Goal: Task Accomplishment & Management: Use online tool/utility

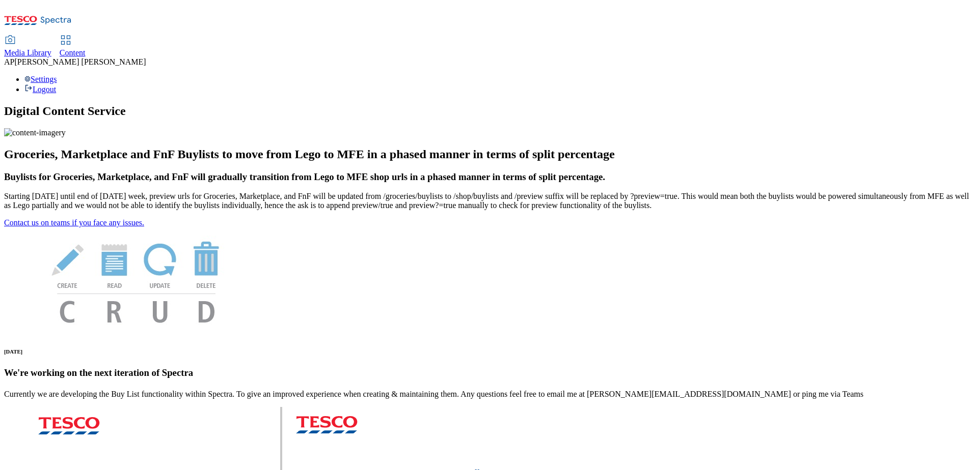
click at [86, 48] on span "Content" at bounding box center [73, 52] width 26 height 9
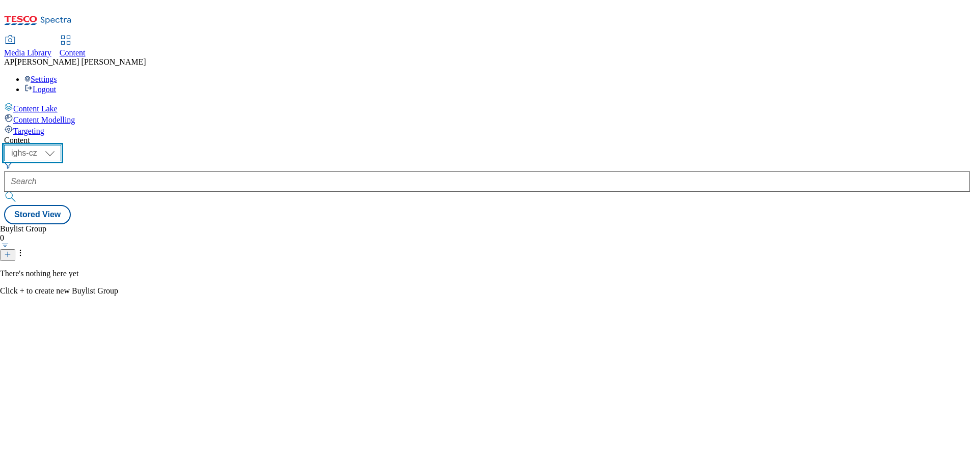
click at [61, 145] on select "ighs-cz ighs-hu ighs-sk" at bounding box center [32, 153] width 57 height 16
select select "ighs-hu"
click at [61, 145] on select "ighs-cz ighs-hu ighs-sk" at bounding box center [32, 153] width 57 height 16
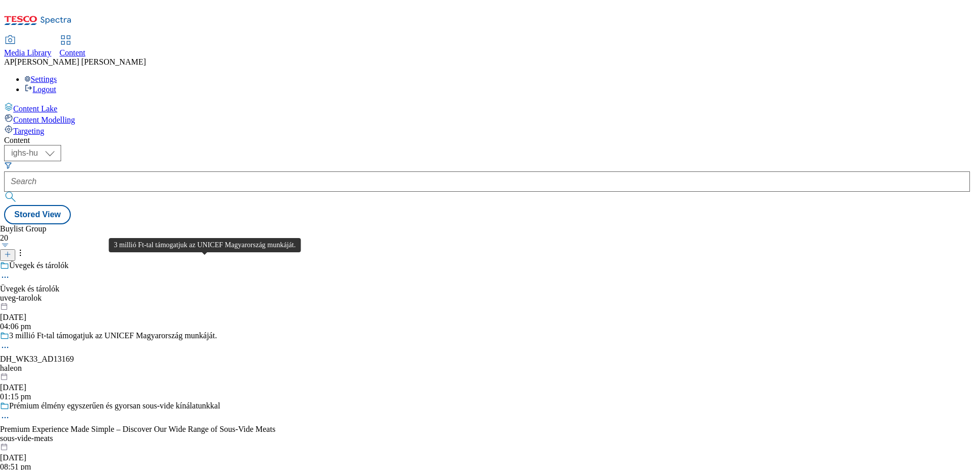
click at [214, 331] on div "3 millió Ft-tal támogatjuk az UNICEF Magyarország munkáját." at bounding box center [113, 335] width 208 height 9
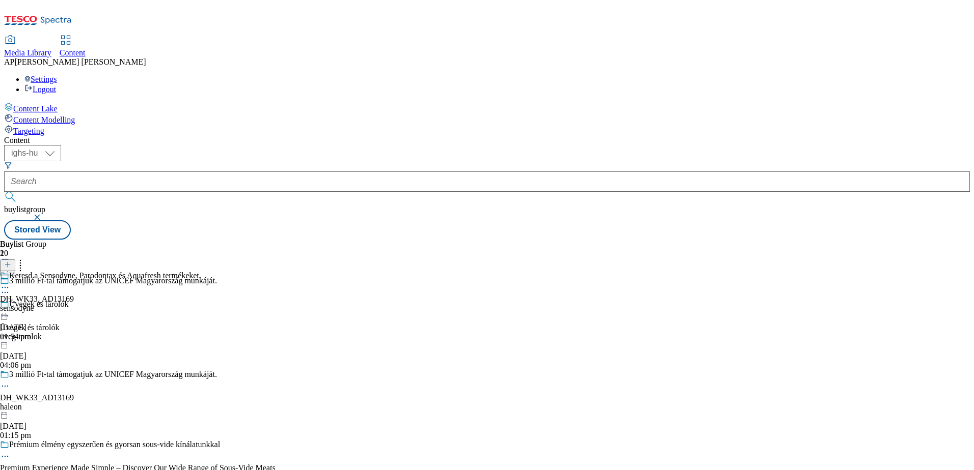
click at [10, 283] on icon at bounding box center [5, 288] width 10 height 10
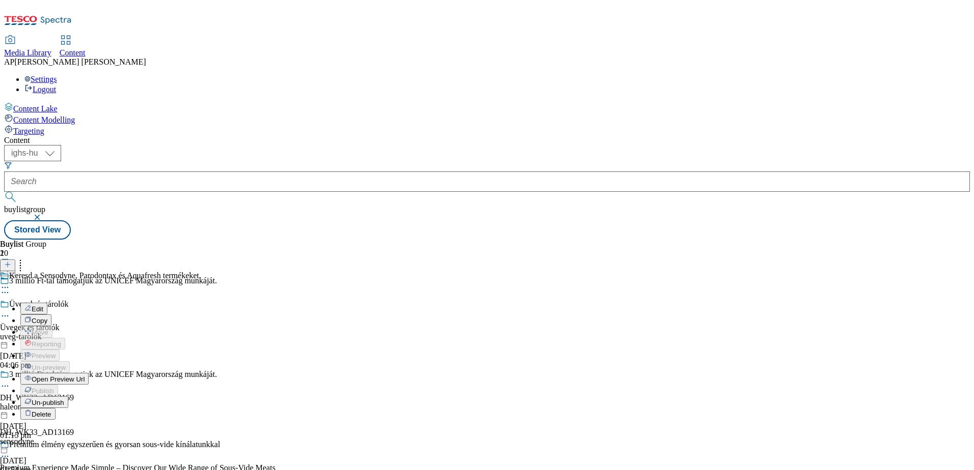
click at [64, 399] on span "Un-publish" at bounding box center [48, 403] width 33 height 8
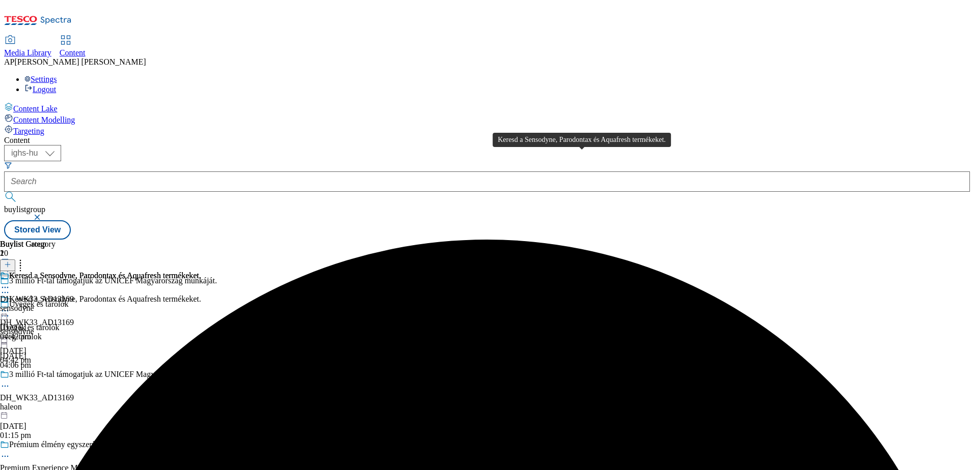
click at [201, 271] on div "Keresd a Sensodyne, Parodontax és Aquafresh termékeket." at bounding box center [105, 275] width 192 height 9
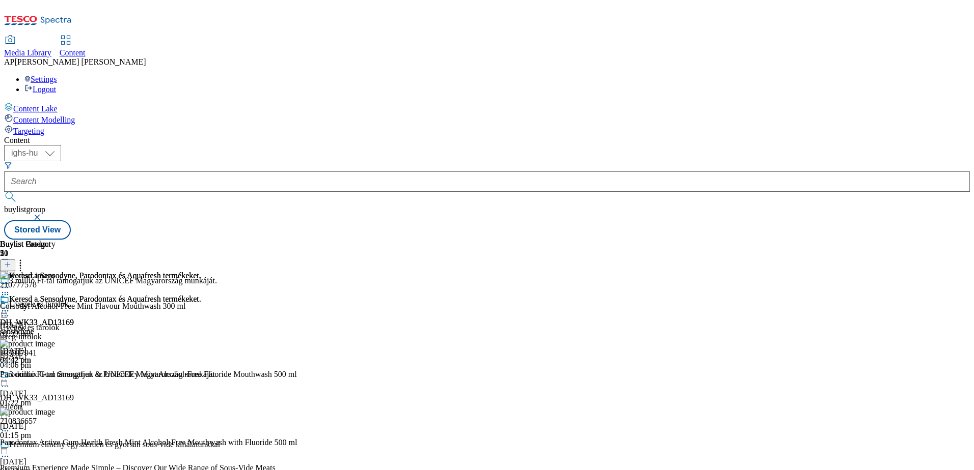
click at [25, 258] on icon at bounding box center [20, 263] width 10 height 10
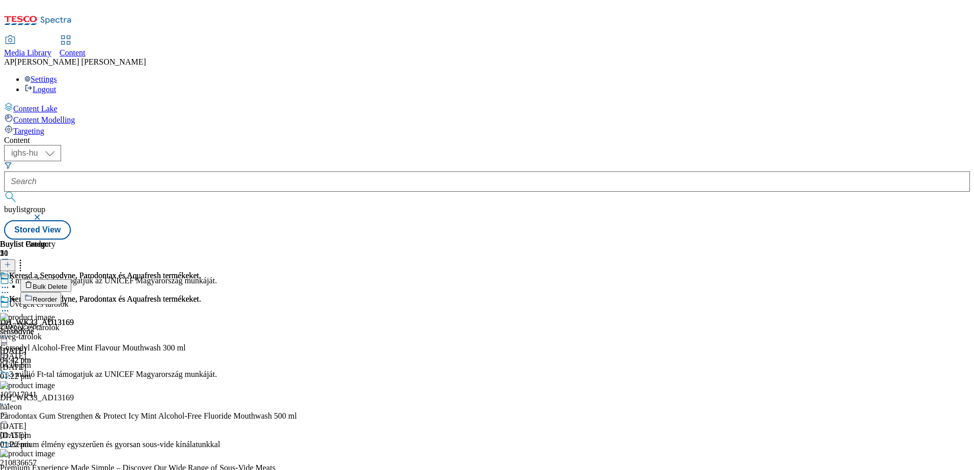
click at [71, 280] on button "Bulk Delete" at bounding box center [45, 286] width 51 height 13
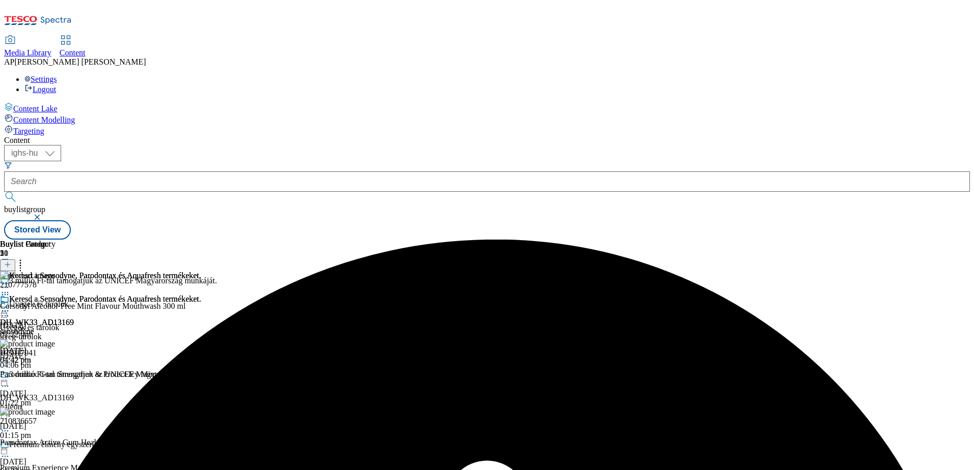
click at [10, 306] on icon at bounding box center [5, 311] width 10 height 10
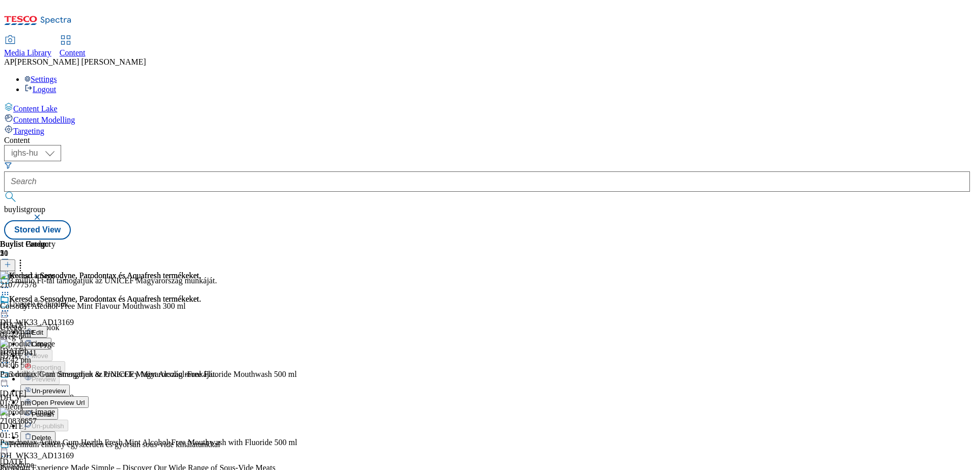
click at [66, 387] on span "Un-preview" at bounding box center [49, 391] width 34 height 8
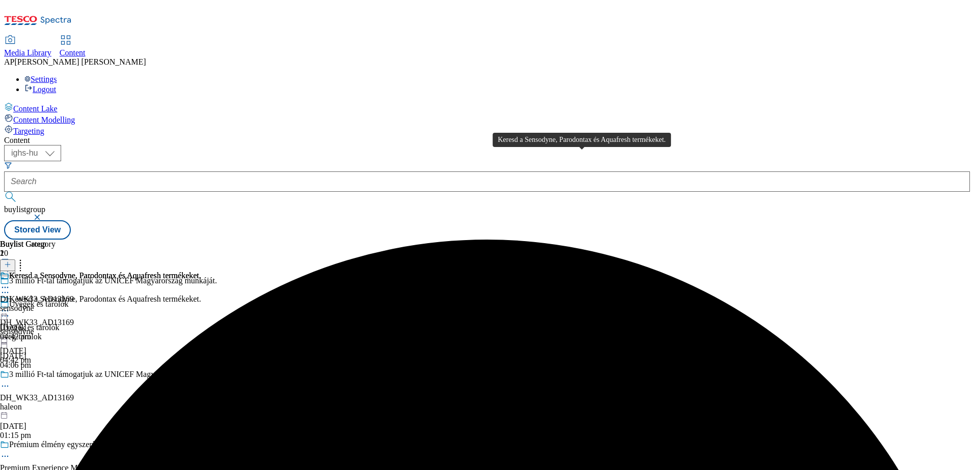
click at [201, 271] on div "Keresd a Sensodyne, Parodontax és Aquafresh termékeket." at bounding box center [105, 275] width 192 height 9
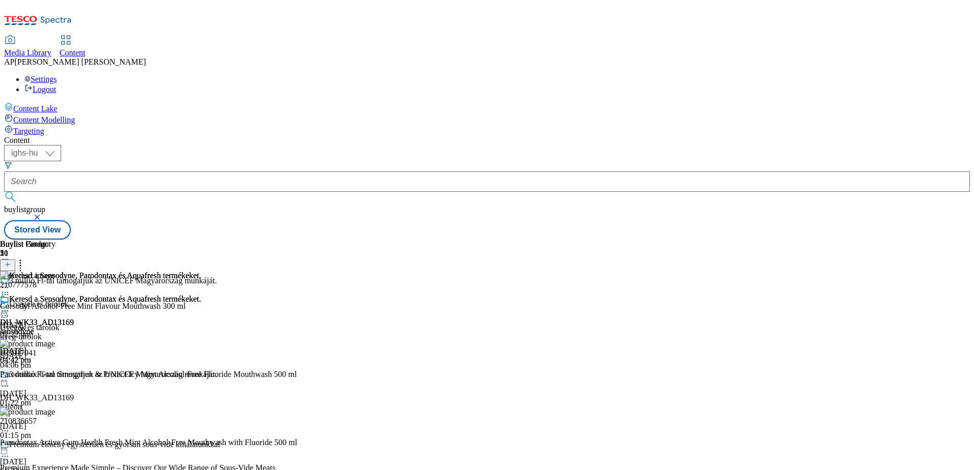
click at [25, 258] on icon at bounding box center [20, 263] width 10 height 10
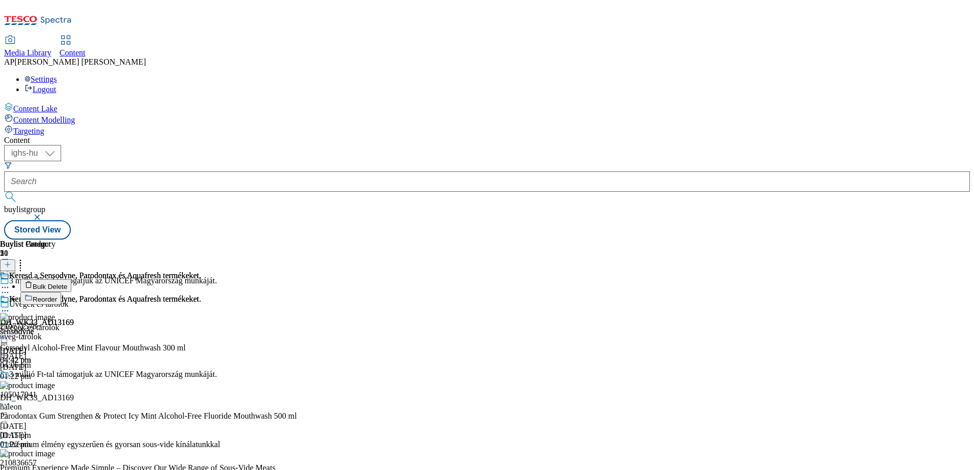
click at [67, 283] on span "Bulk Delete" at bounding box center [50, 287] width 35 height 8
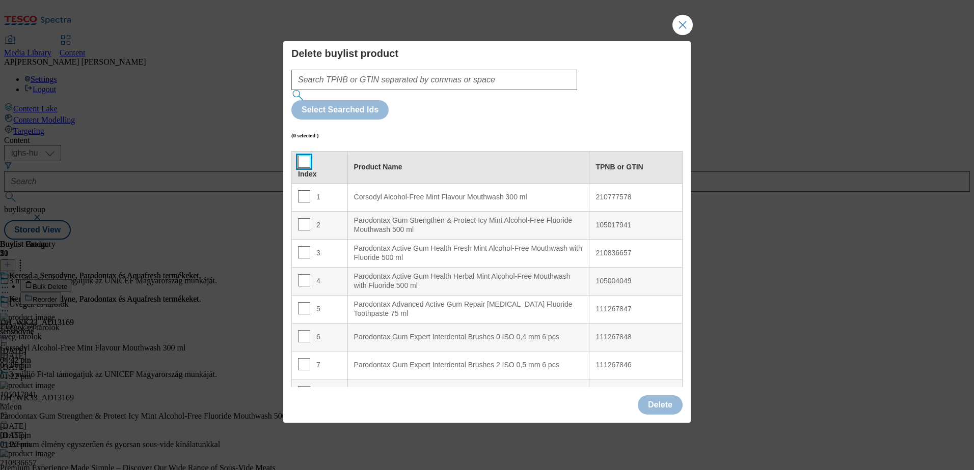
click at [302, 156] on input "Modal" at bounding box center [304, 162] width 12 height 12
checkbox input "true"
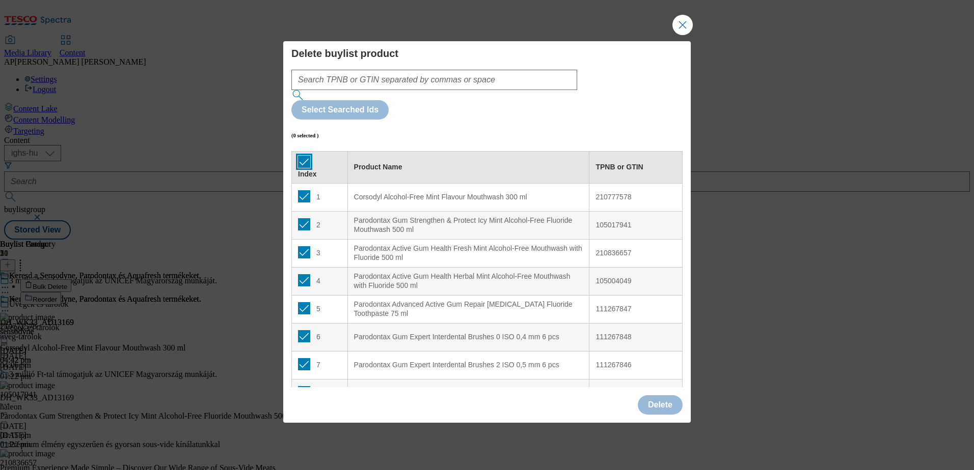
checkbox input "true"
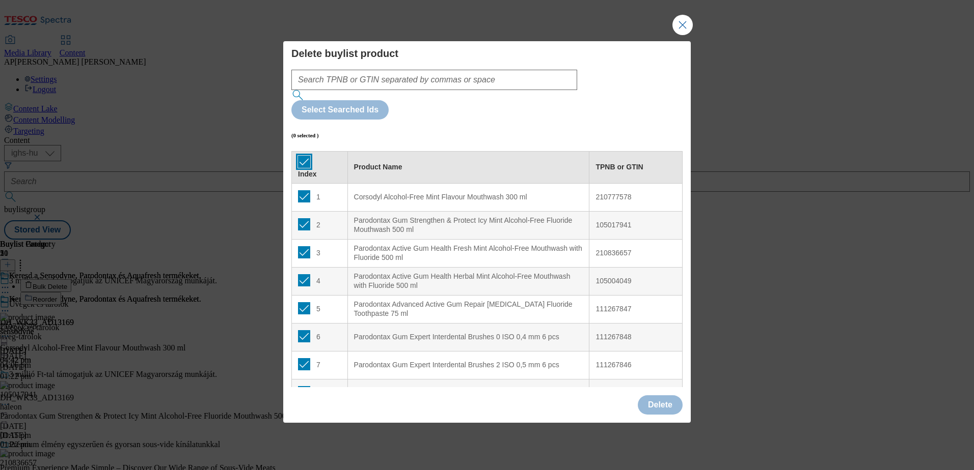
checkbox input "true"
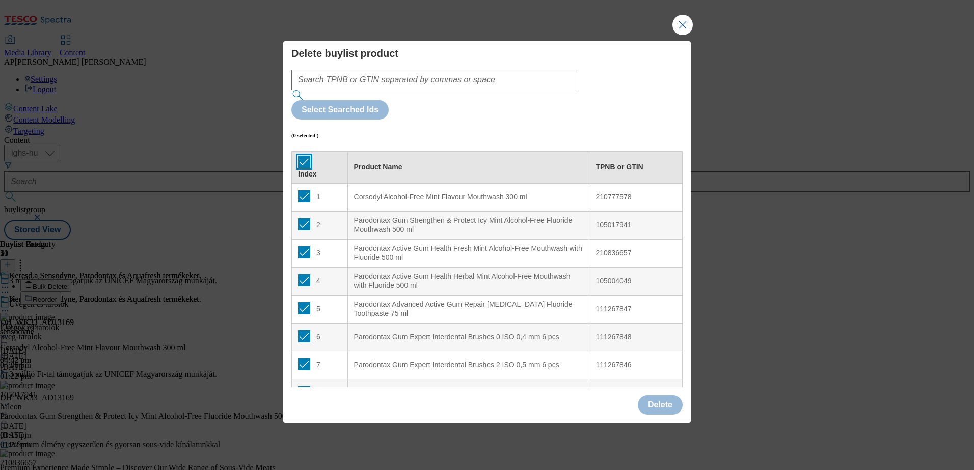
checkbox input "true"
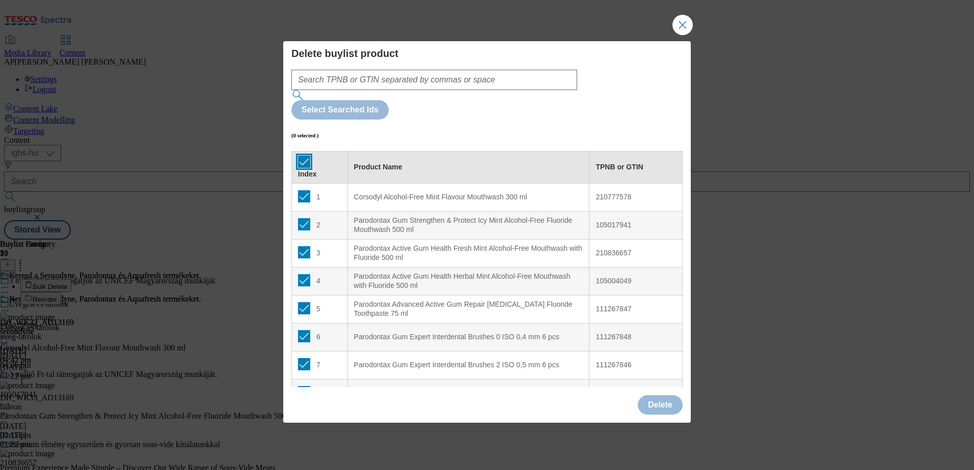
checkbox input "true"
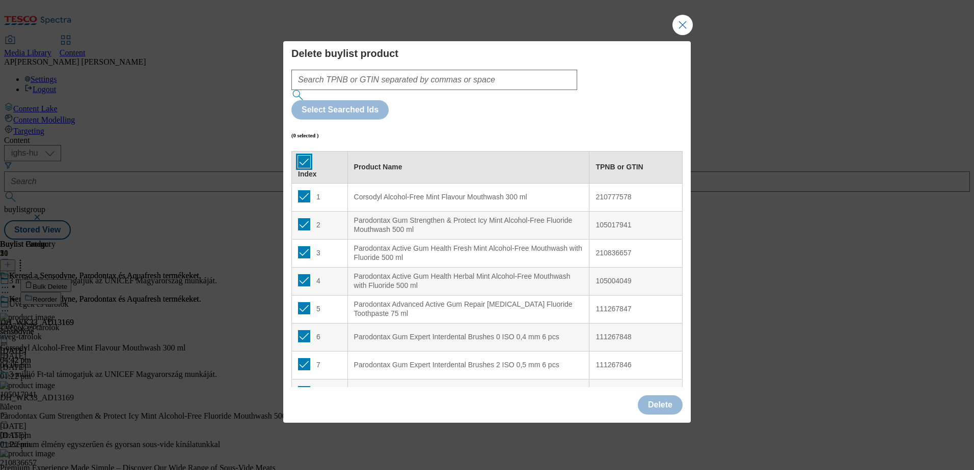
checkbox input "true"
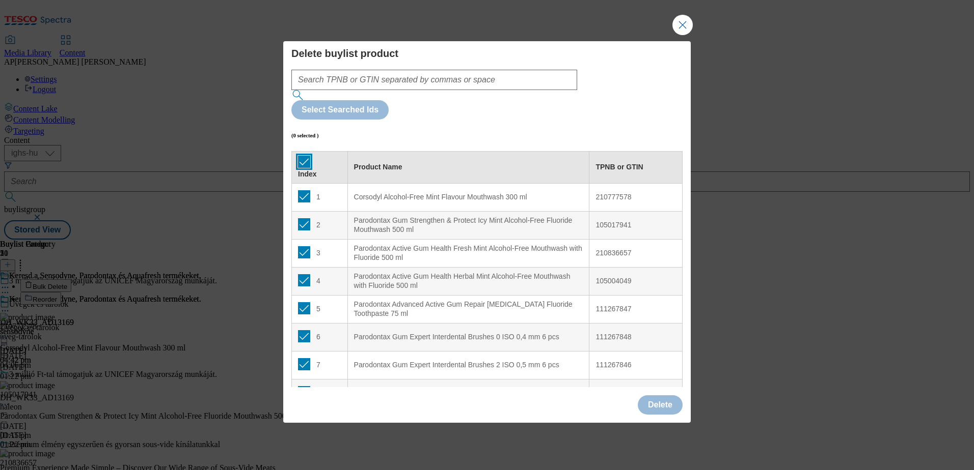
checkbox input "true"
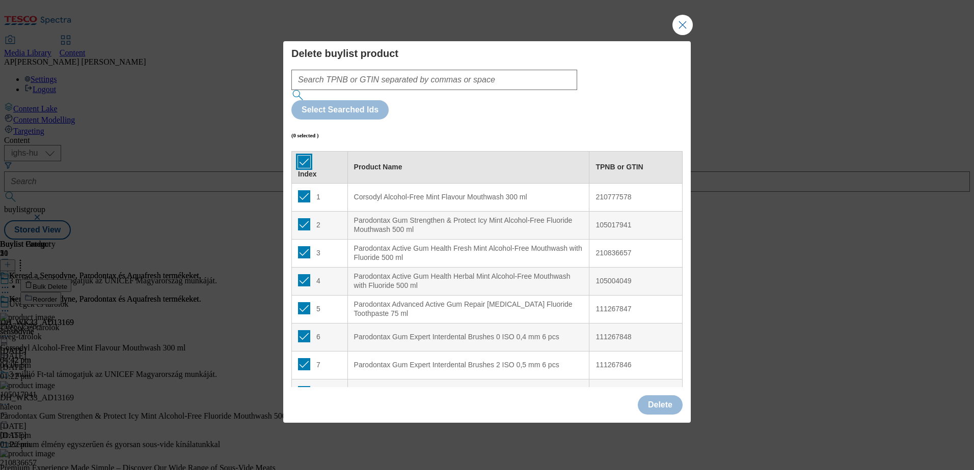
checkbox input "true"
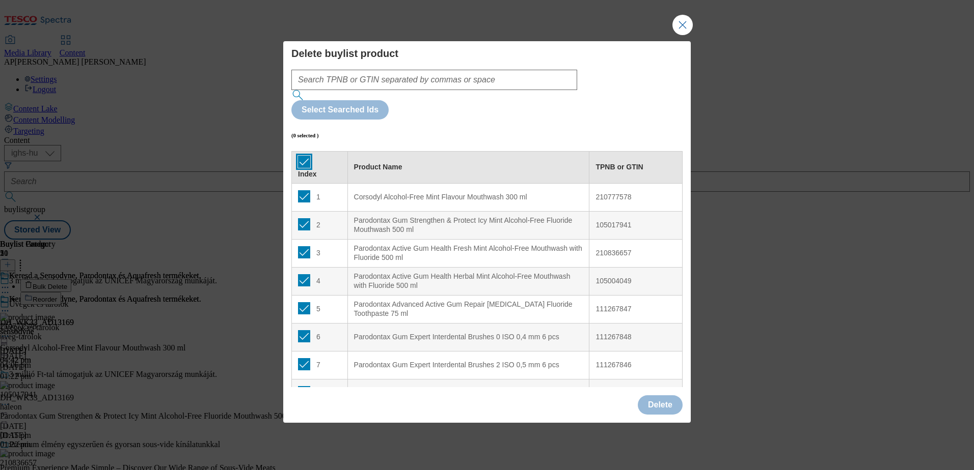
checkbox input "true"
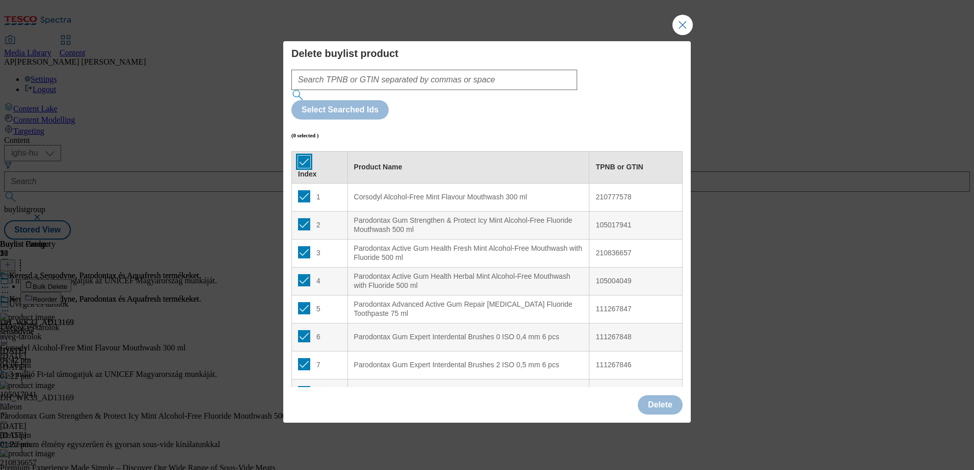
checkbox input "true"
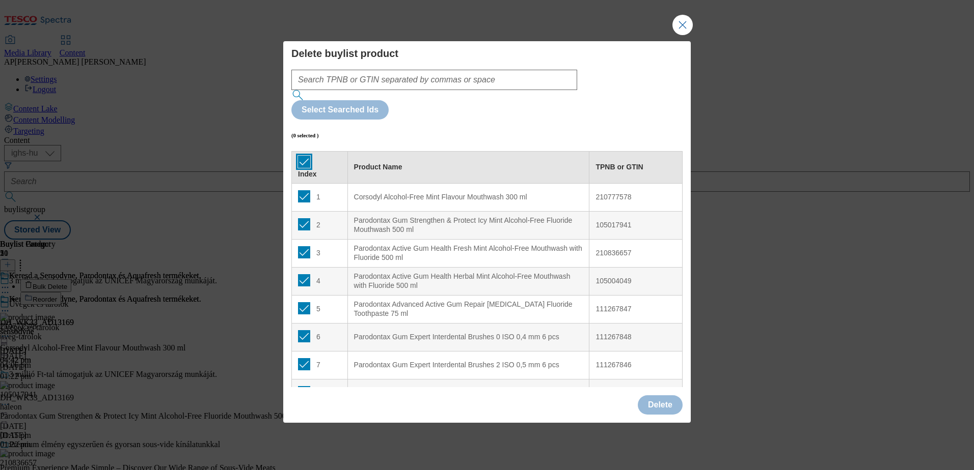
checkbox input "true"
click at [651, 396] on button "Delete" at bounding box center [660, 405] width 45 height 19
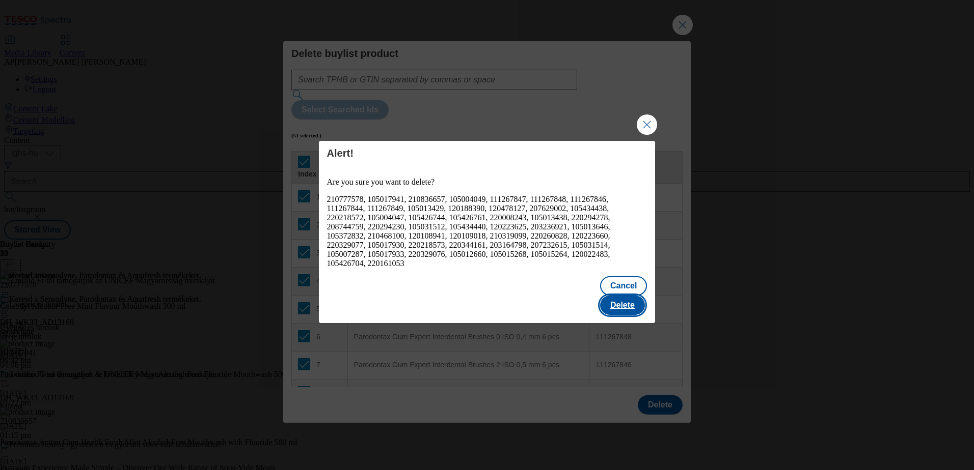
click at [625, 296] on button "Delete" at bounding box center [622, 305] width 45 height 19
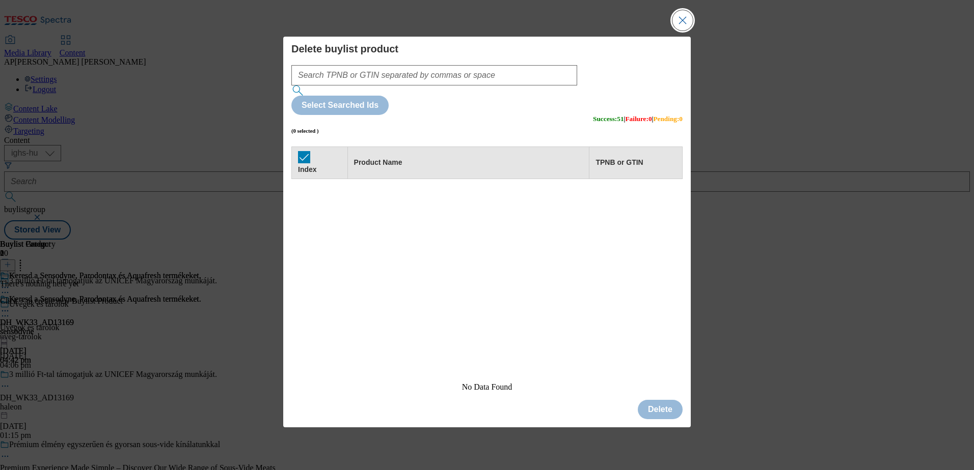
click at [683, 31] on button "Close Modal" at bounding box center [682, 20] width 20 height 20
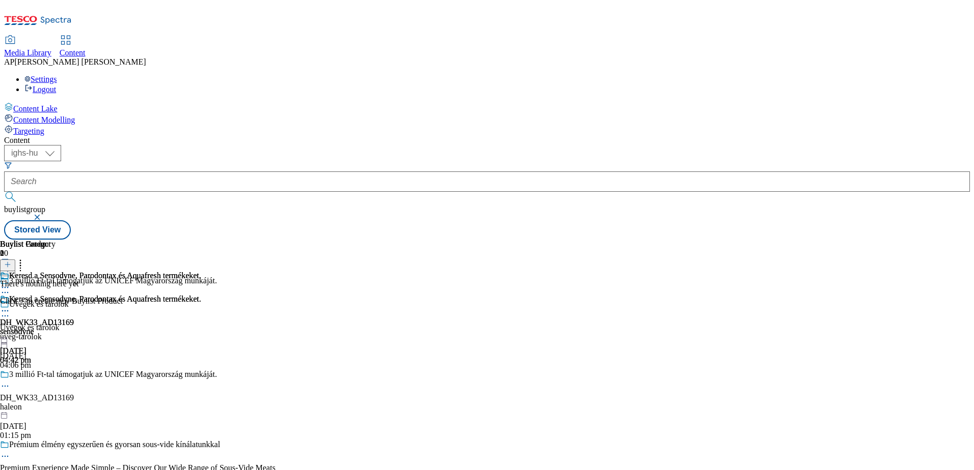
click at [11, 261] on icon at bounding box center [7, 264] width 7 height 7
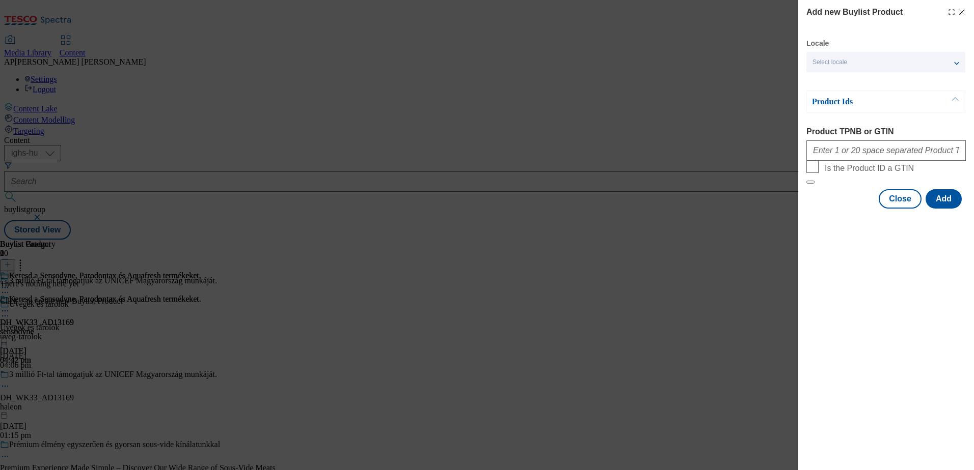
click at [845, 61] on span "Select locale" at bounding box center [829, 63] width 35 height 8
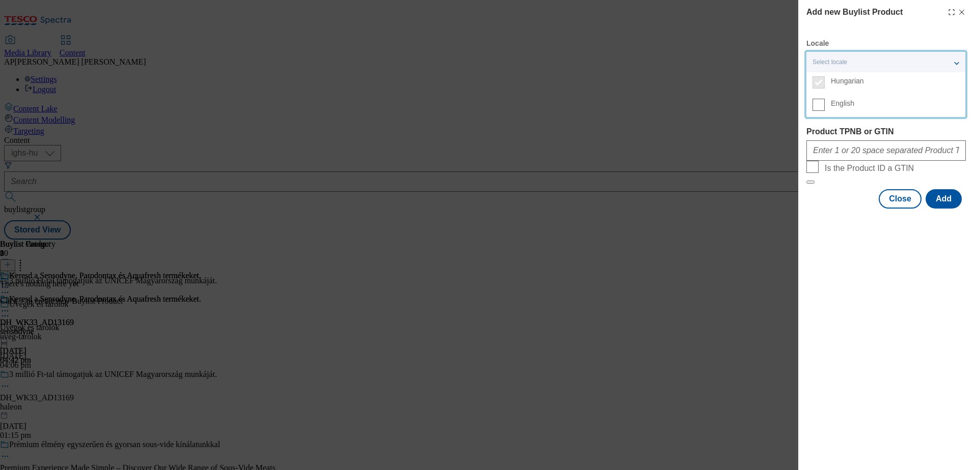
click at [832, 106] on span "English" at bounding box center [841, 104] width 23 height 6
click at [824, 106] on input "English" at bounding box center [818, 105] width 12 height 12
click at [842, 209] on div "Close Add" at bounding box center [885, 198] width 159 height 19
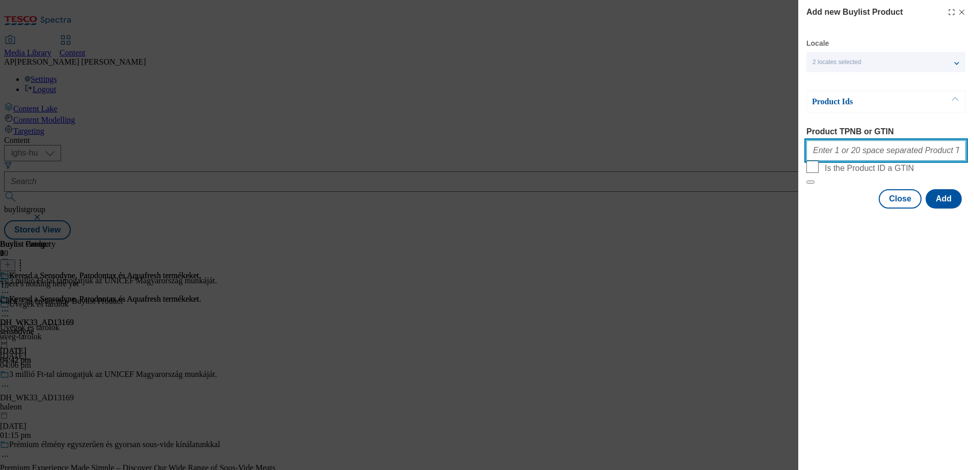
click at [895, 156] on input "Product TPNB or GTIN" at bounding box center [885, 151] width 159 height 20
paste input "105372832,105013646,120022483,220161053,220294278,111267849,105015268,105015264…"
type input "105372832,105013646,120022483,220161053,220294278,111267849,105015268,105015264…"
click at [940, 209] on button "Add" at bounding box center [943, 198] width 36 height 19
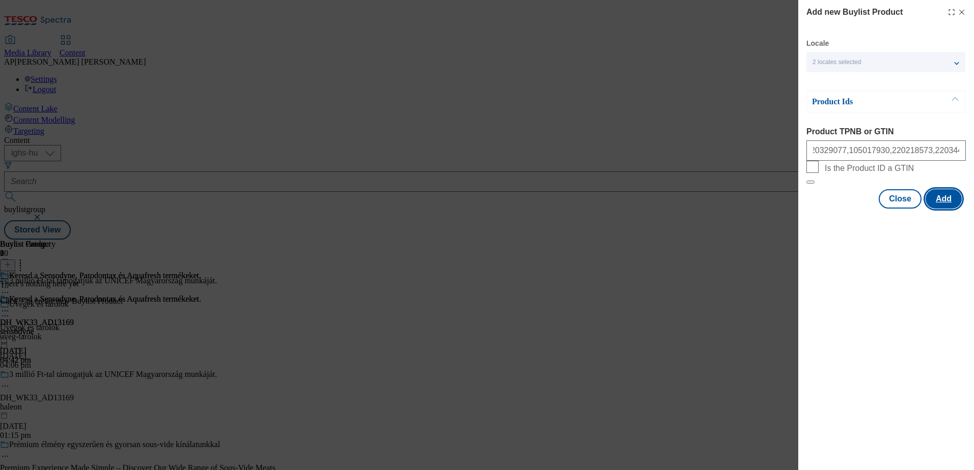
scroll to position [0, 0]
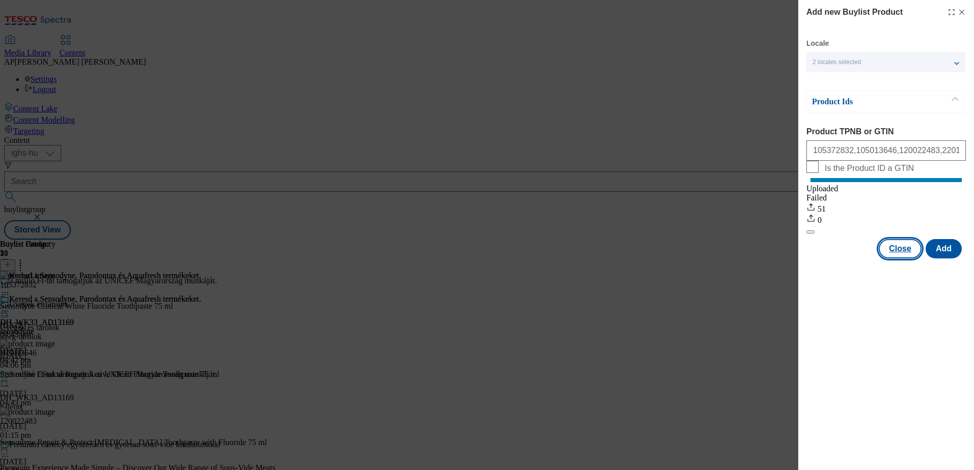
click at [896, 259] on button "Close" at bounding box center [899, 248] width 43 height 19
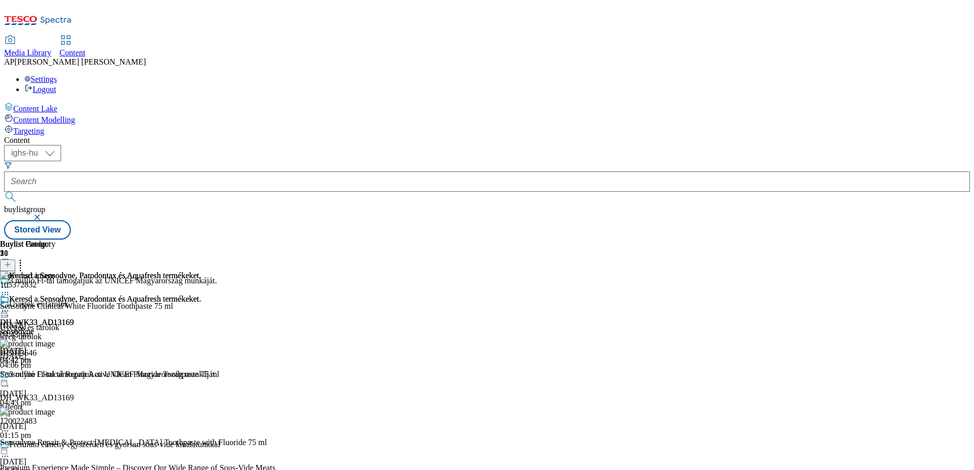
click at [10, 306] on icon at bounding box center [5, 311] width 10 height 10
click at [56, 376] on span "Preview" at bounding box center [44, 380] width 24 height 8
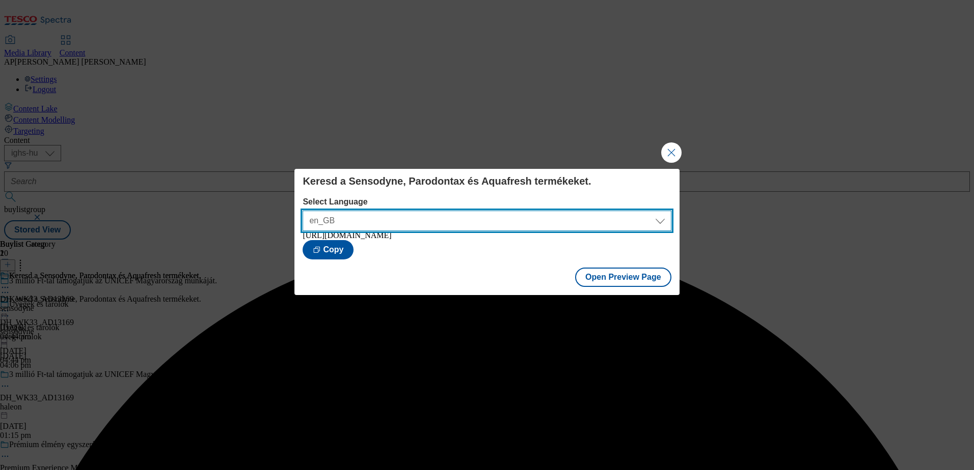
click at [653, 217] on select "en_GB hu_HU" at bounding box center [486, 221] width 368 height 20
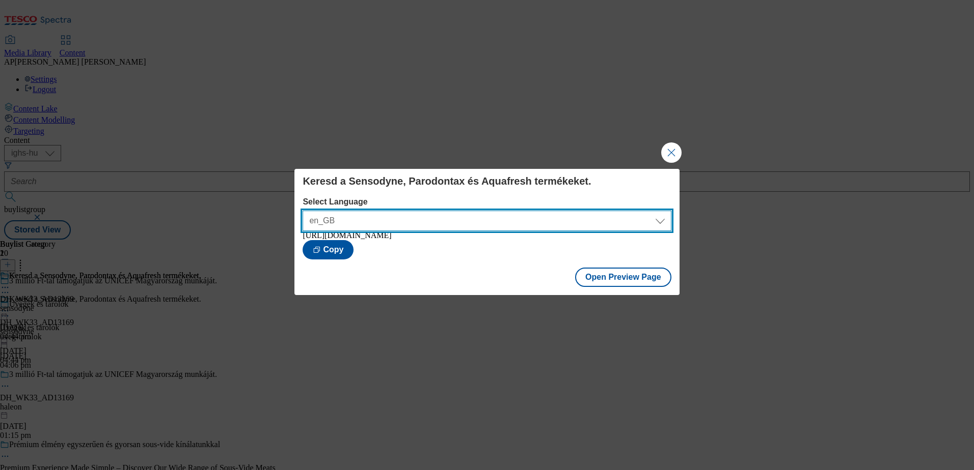
select select "https://bevasarlas.tesco.hu/groceries/hu-HU/buylists/haleon/sensodyne/preview"
click at [302, 211] on select "en_GB hu_HU" at bounding box center [486, 221] width 368 height 20
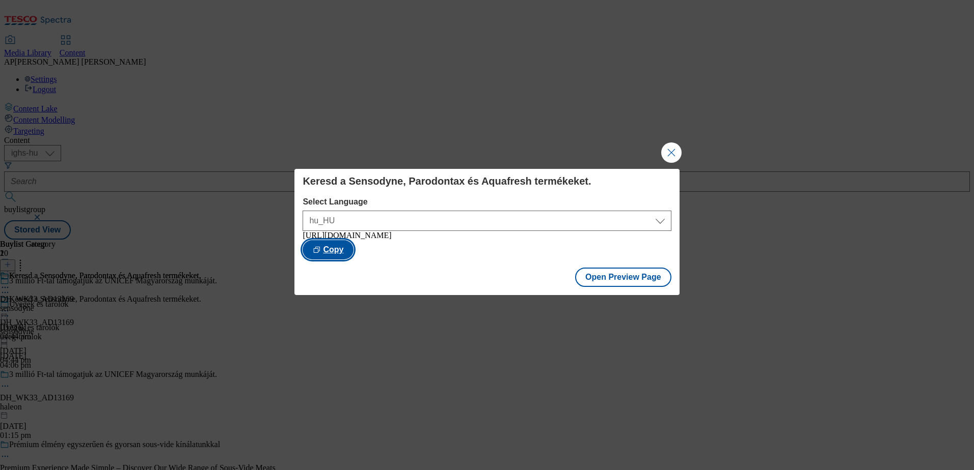
click at [353, 250] on button "Copy" at bounding box center [327, 249] width 51 height 19
click at [324, 36] on div "Keresd a Sensodyne, Parodontax és Aquafresh termékeket. Select Language en_GB h…" at bounding box center [487, 235] width 974 height 470
click at [667, 154] on button "Close Modal" at bounding box center [671, 153] width 20 height 20
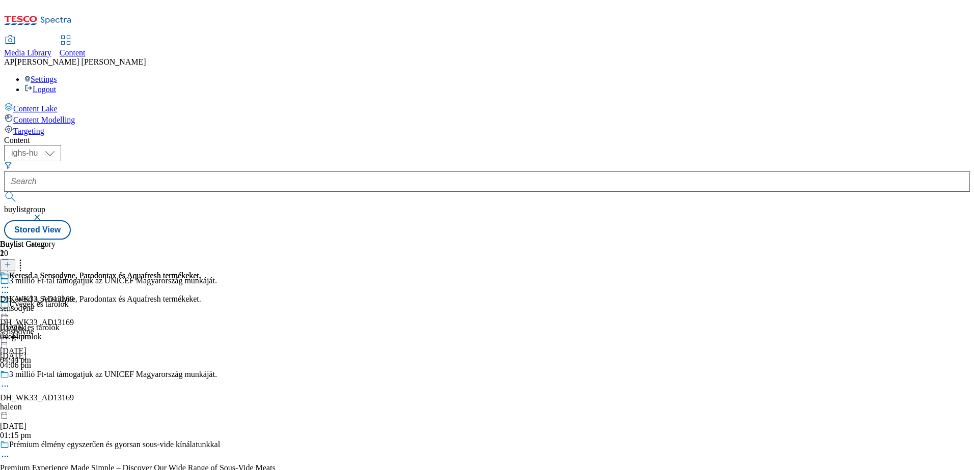
click at [10, 306] on icon at bounding box center [5, 311] width 10 height 10
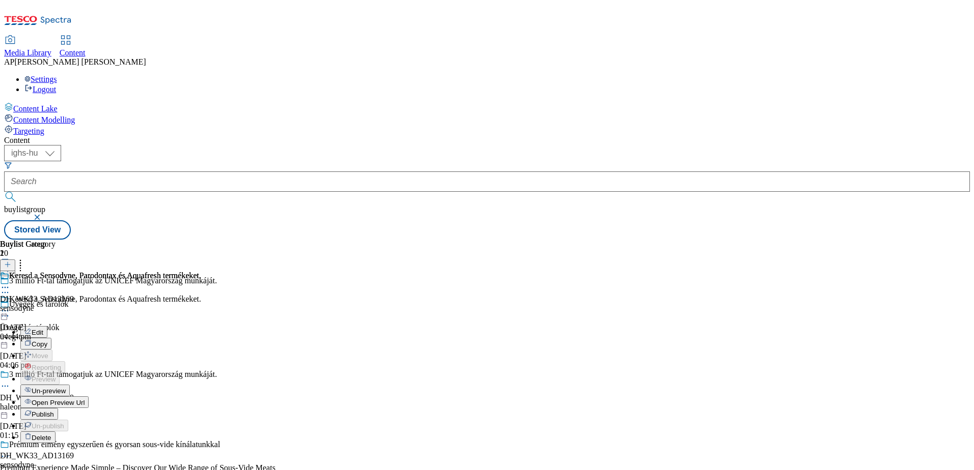
click at [54, 411] on span "Publish" at bounding box center [43, 415] width 22 height 8
